Goal: Task Accomplishment & Management: Manage account settings

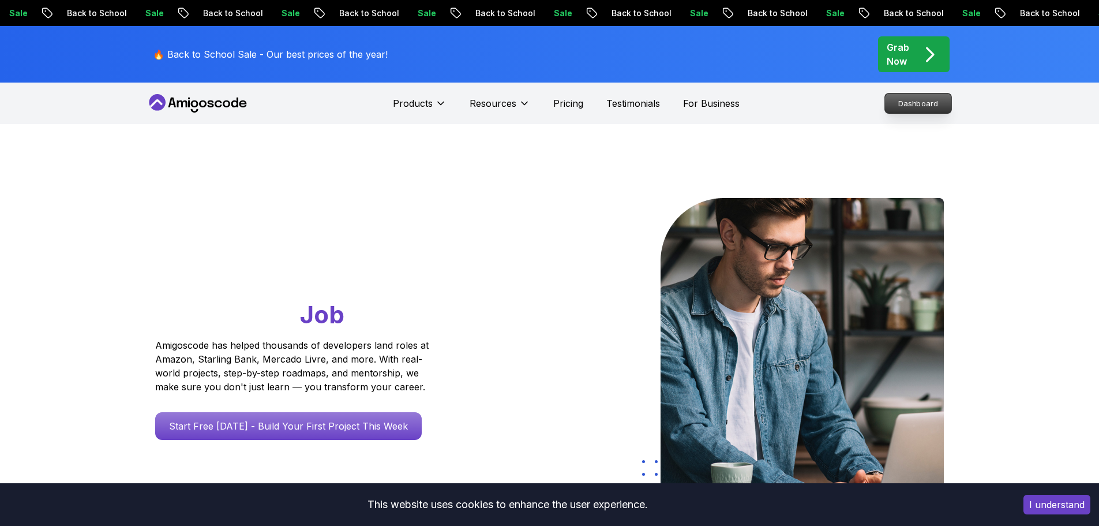
click at [915, 104] on p "Dashboard" at bounding box center [918, 103] width 66 height 20
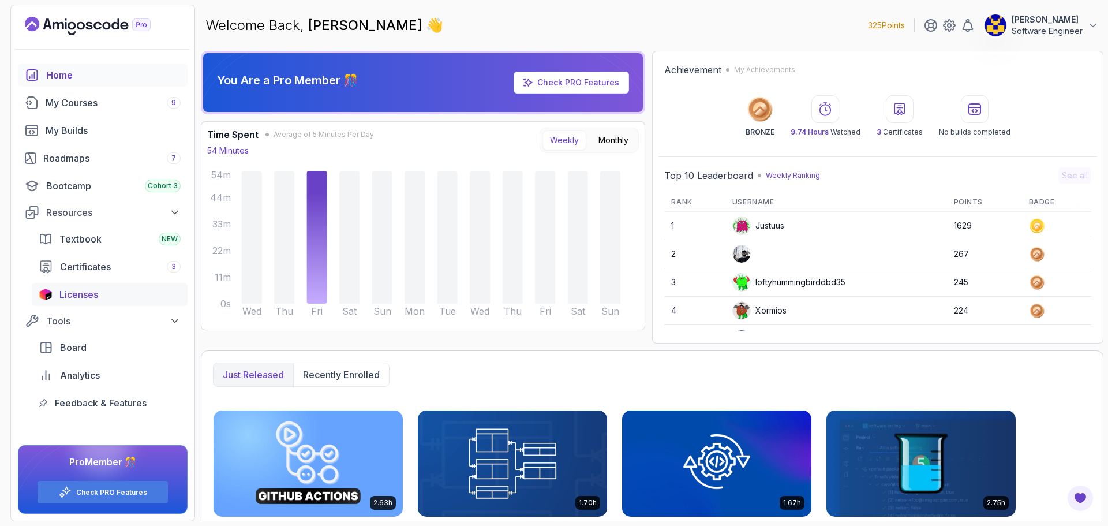
click at [103, 294] on div "Licenses" at bounding box center [119, 294] width 121 height 14
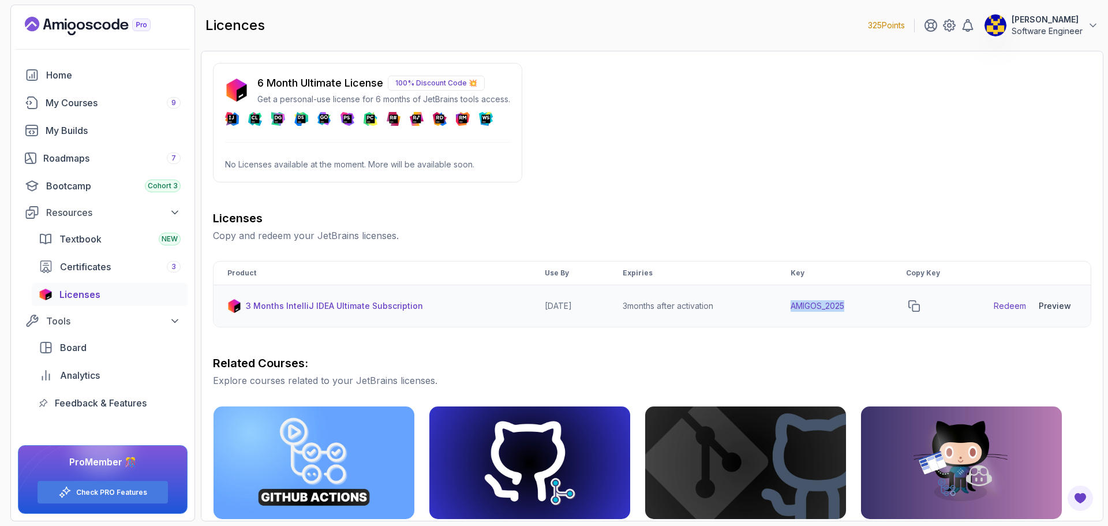
drag, startPoint x: 796, startPoint y: 306, endPoint x: 858, endPoint y: 306, distance: 62.9
click at [858, 306] on td "AMIGOS_2025" at bounding box center [834, 306] width 115 height 42
copy td "AMIGOS_2025"
click at [919, 305] on icon "copy-button" at bounding box center [914, 306] width 10 height 10
click at [1014, 308] on link "Redeem" at bounding box center [1009, 306] width 32 height 12
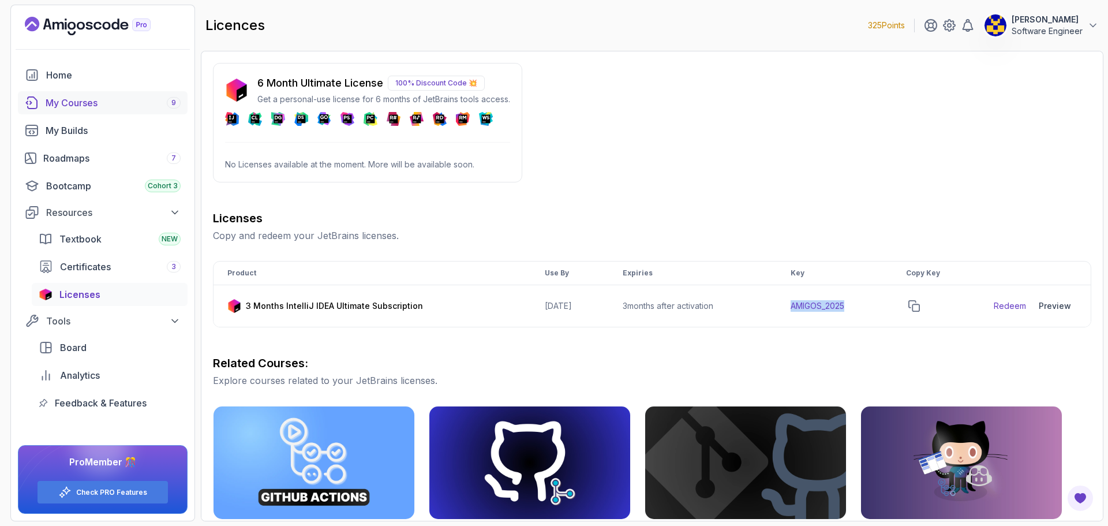
drag, startPoint x: 75, startPoint y: 107, endPoint x: 85, endPoint y: 100, distance: 11.7
click at [74, 107] on div "My Courses 9" at bounding box center [113, 103] width 135 height 14
